Goal: Find specific page/section: Find specific page/section

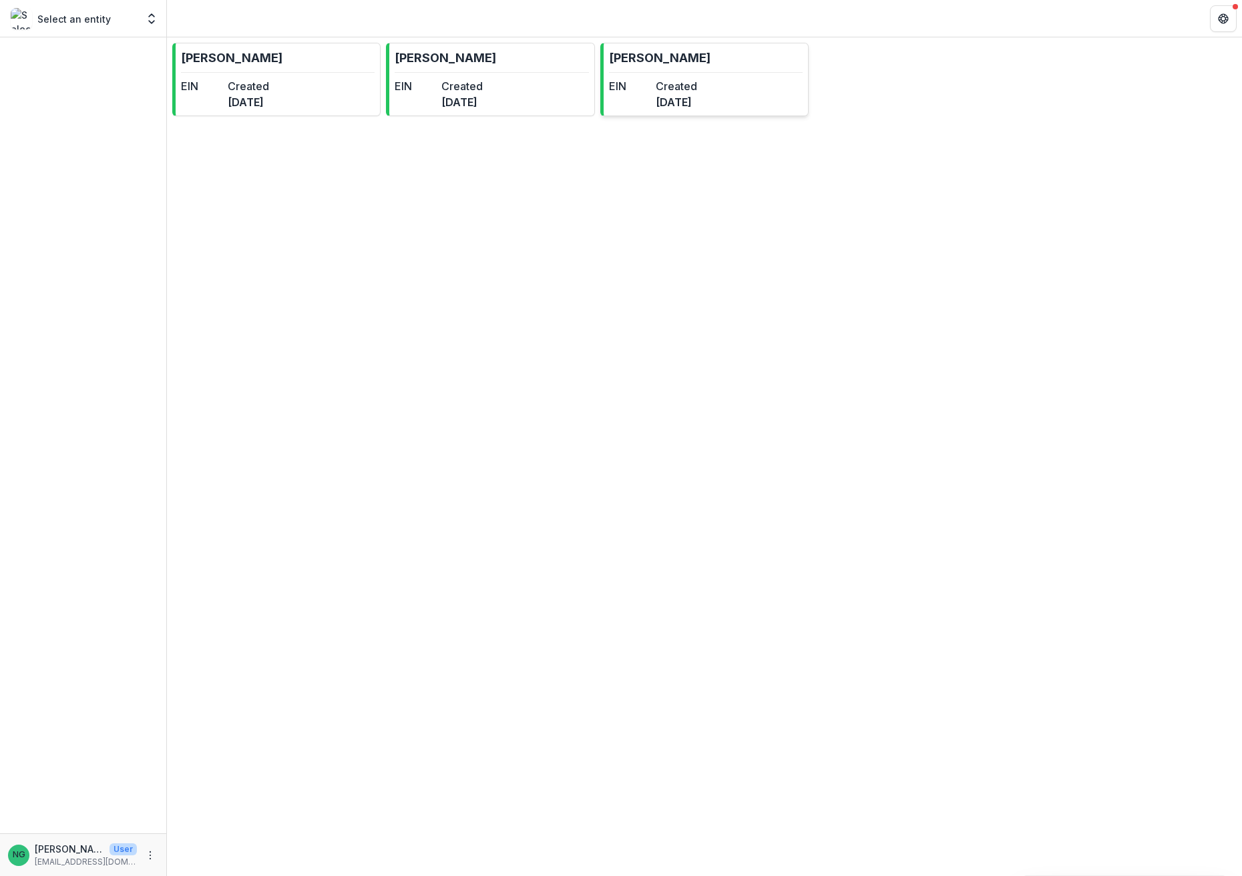
click at [684, 79] on dt "Created" at bounding box center [676, 86] width 41 height 16
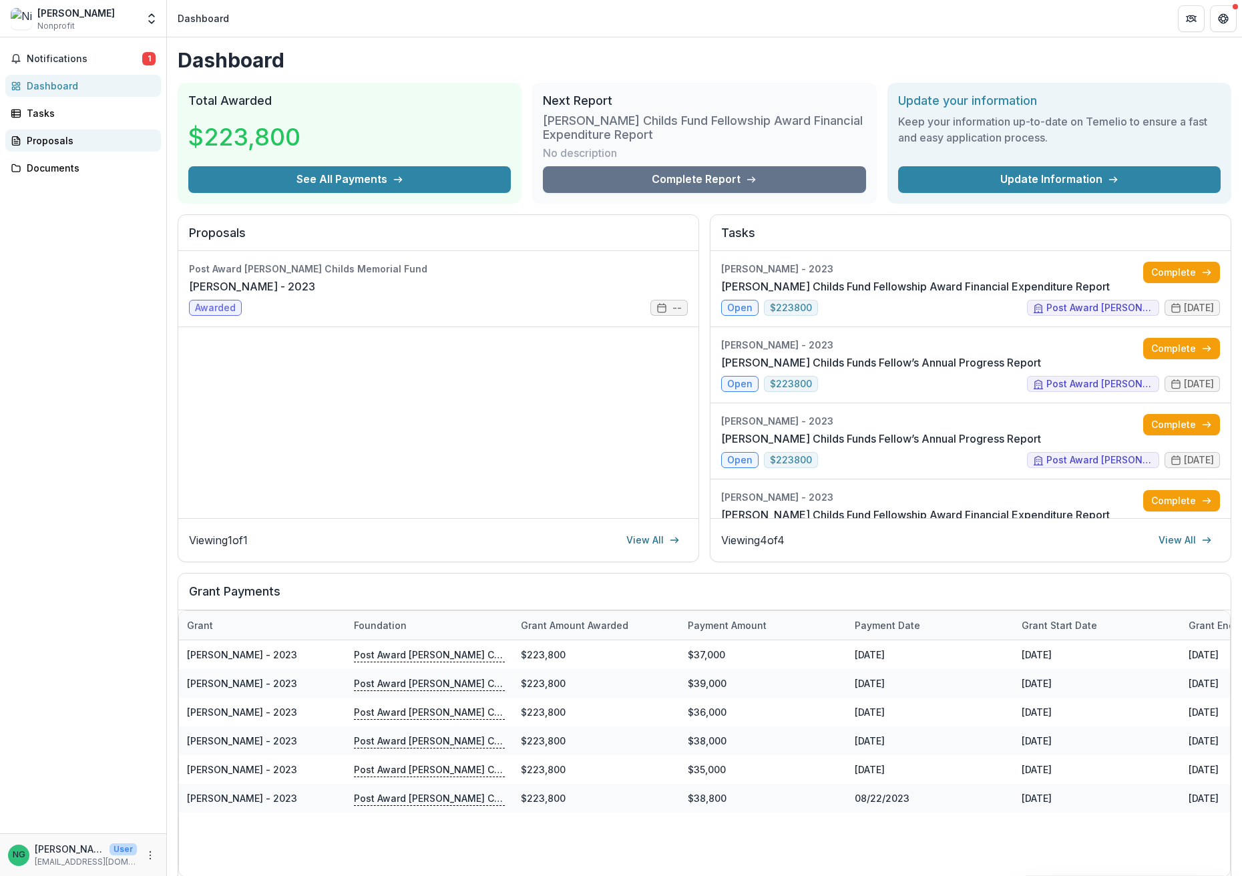
click at [72, 150] on link "Proposals" at bounding box center [83, 141] width 156 height 22
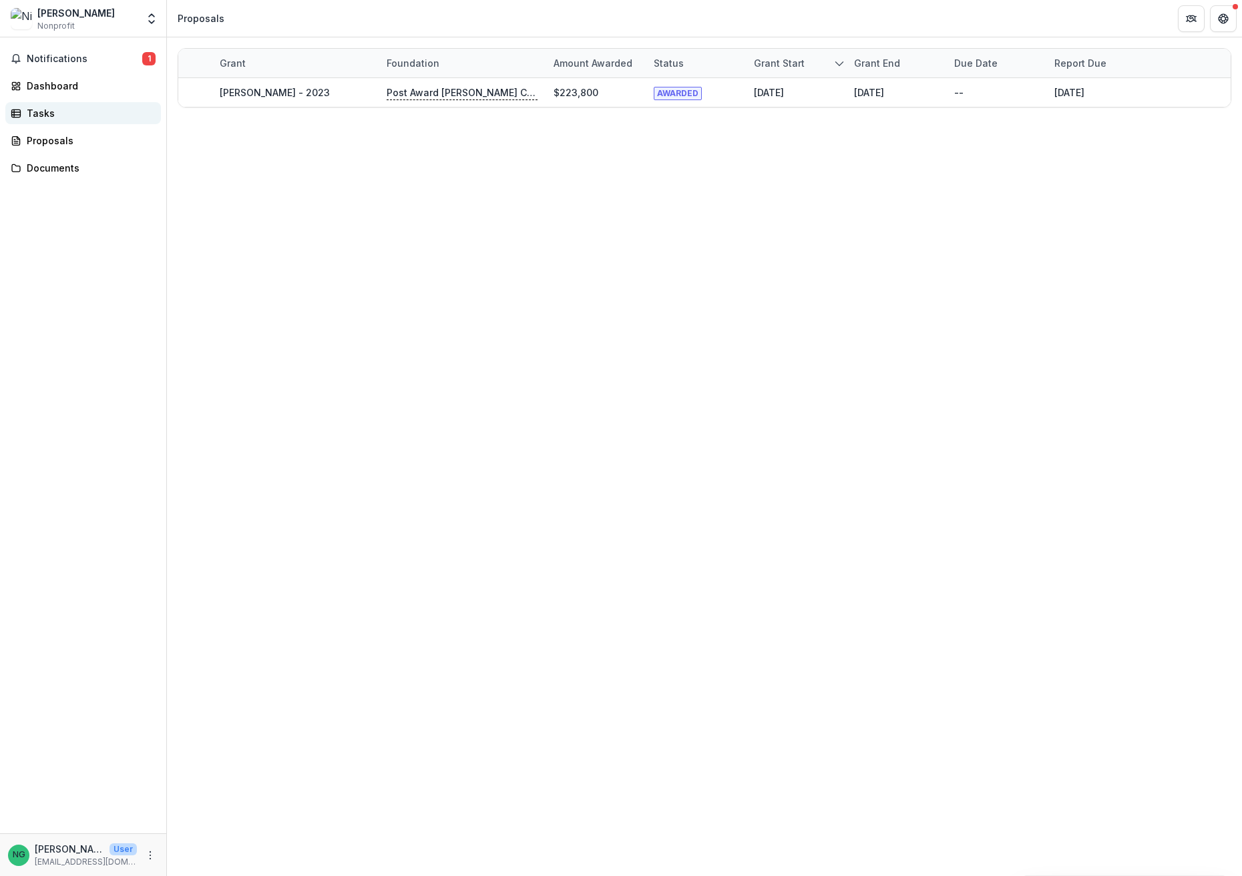
click at [69, 114] on div "Tasks" at bounding box center [89, 113] width 124 height 14
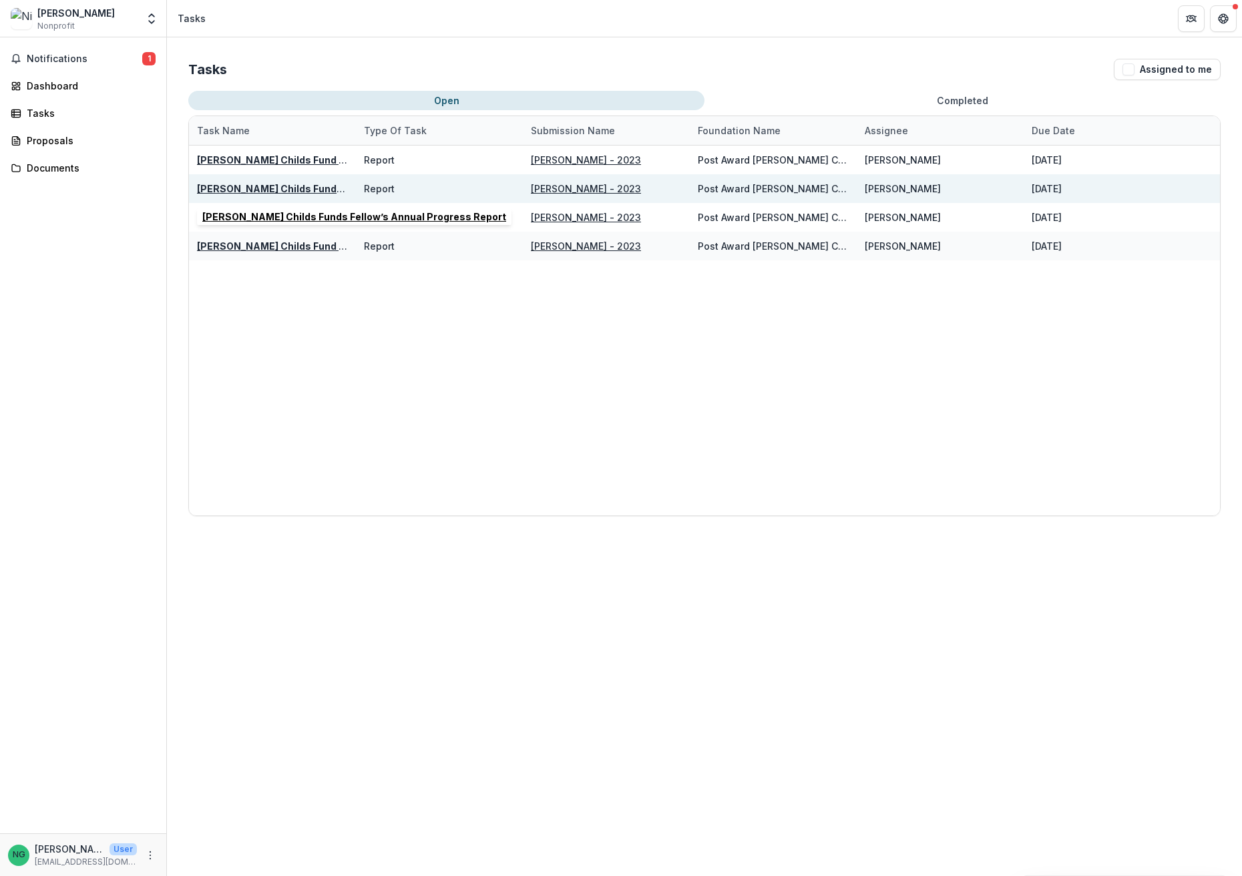
click at [230, 188] on u "[PERSON_NAME] Childs Funds Fellow’s Annual Progress Report" at bounding box center [349, 188] width 304 height 11
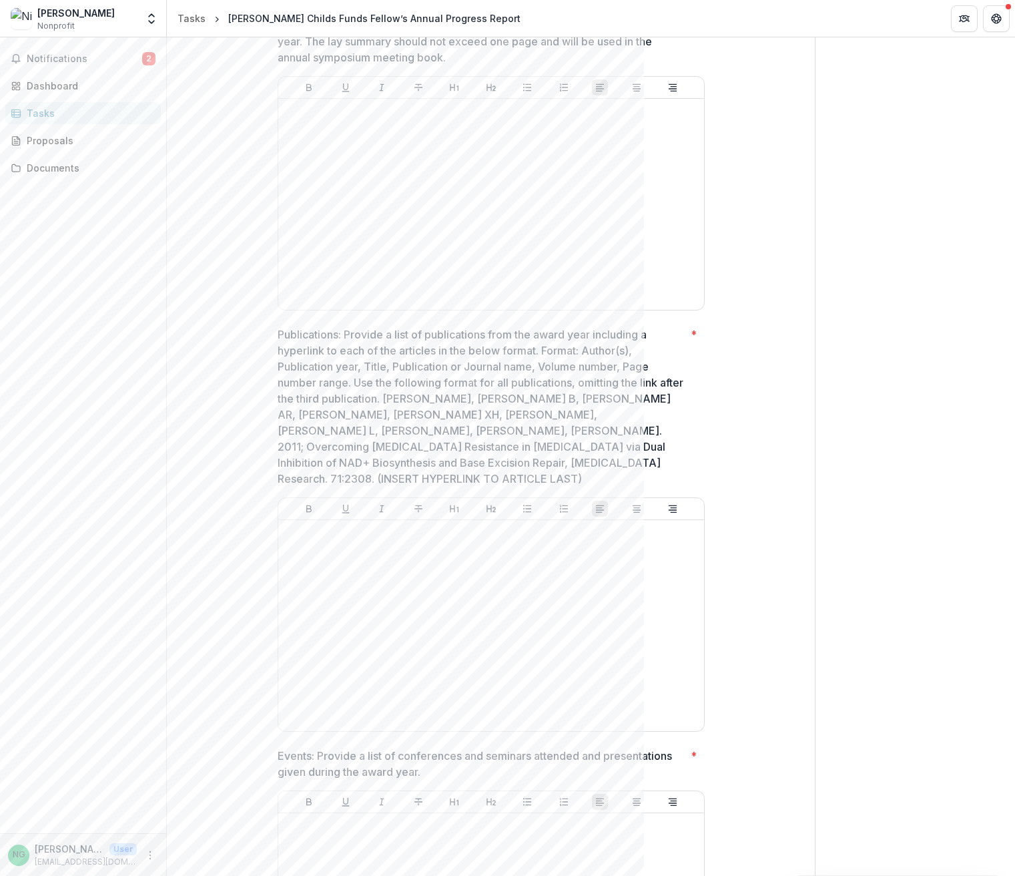
scroll to position [1202, 0]
